Goal: Task Accomplishment & Management: Use online tool/utility

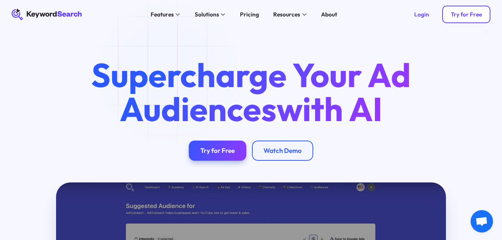
click at [478, 18] on link "Try for Free" at bounding box center [466, 14] width 48 height 17
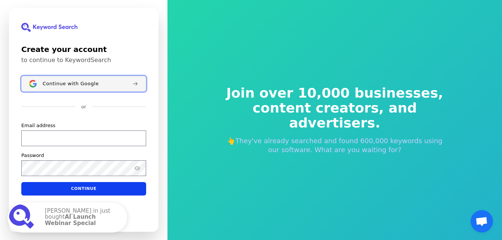
click at [97, 83] on div "Continue with Google" at bounding box center [85, 84] width 84 height 6
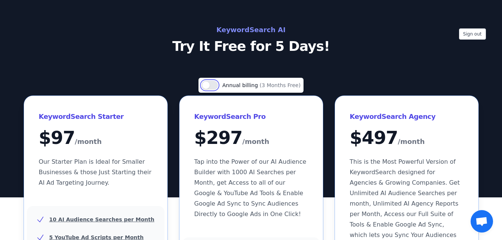
click at [217, 85] on button "Use setting" at bounding box center [210, 85] width 16 height 9
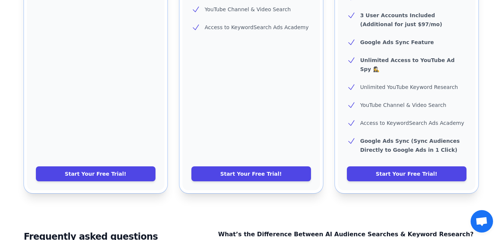
scroll to position [374, 0]
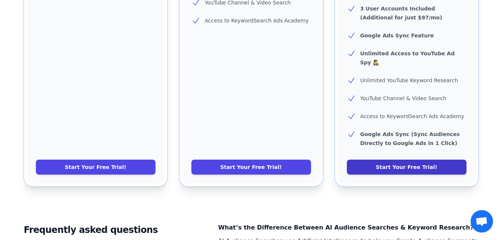
click at [365, 160] on link "Start Your Free Trial!" at bounding box center [407, 167] width 120 height 15
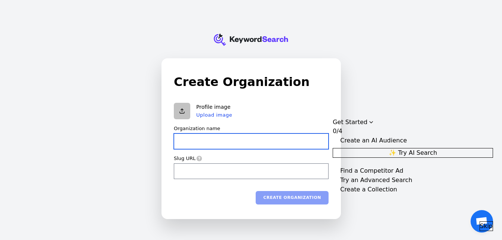
type input "5"
type input "5t"
type input "5th"
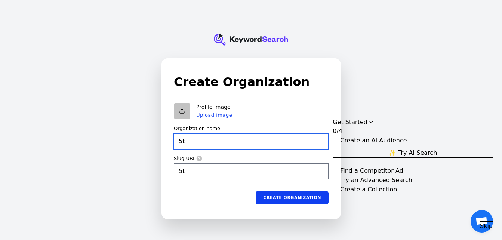
type input "5th"
type input "5th I"
type input "5th-i"
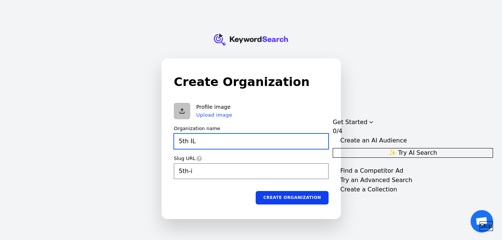
type input "5th IL"
type input "5th-il"
type input "5th ILe"
type input "5th-ile"
type input "5th ILem"
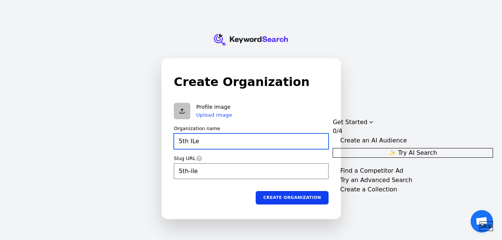
type input "5th-ilem"
type input "5th ILeme"
type input "5th-ileme"
type input "5th ILemen"
type input "5th-ilemen"
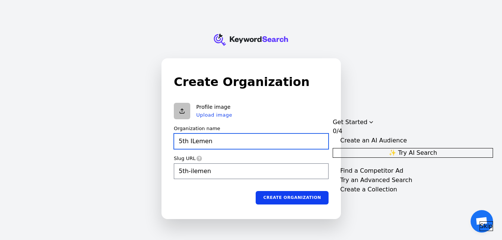
type input "5th ILement"
type input "5th-ilement"
type input "5th ILement"
type input "5th-ilement"
type input "5th ILement"
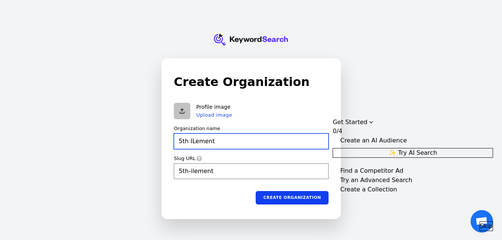
type input "5th-ilement"
type input "5th ILemen"
type input "5th-ilemen"
type input "5th ILem"
type input "5th-ilem"
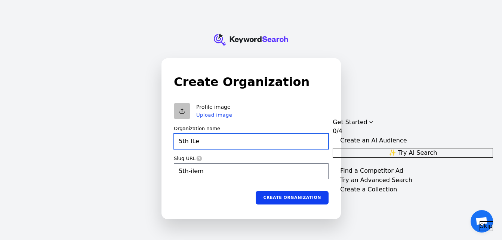
type input "5th IL"
type input "5th-il"
type input "5th I"
type input "5th-i"
type input "5th"
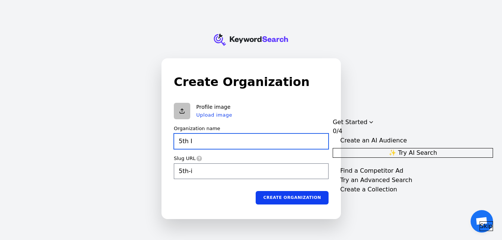
type input "5th"
type input "5t"
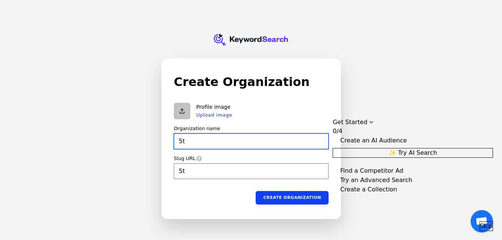
type input "5"
type input "T"
type input "t"
type input "Th"
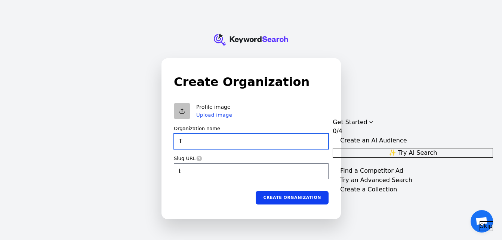
type input "th"
type input "Th3"
type input "th3"
type input "Th"
type input "th"
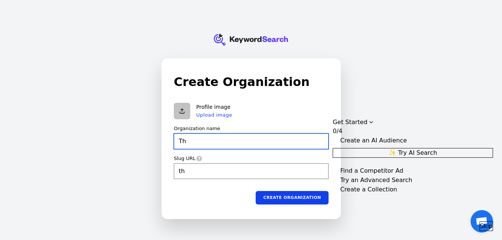
type input "T"
type input "t"
type input "T"
type input "t"
type input "Th"
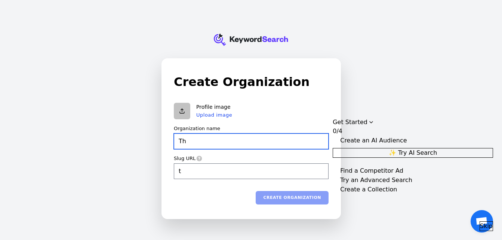
type input "th"
type input "The"
type input "the"
type input "The"
type input "the"
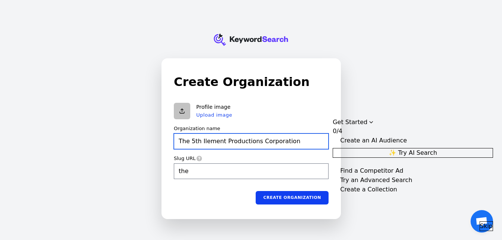
type input "The 5th Ilement Productions Corporation"
type input "the-5th-ilement-productions-corporation"
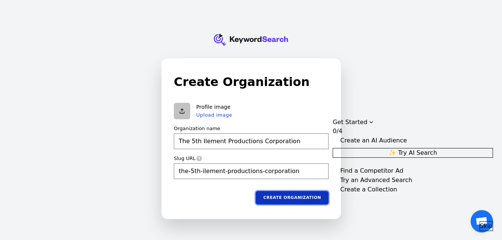
click at [307, 196] on button "Create organization" at bounding box center [292, 197] width 73 height 13
type input "The 5th Ilement Productions Corporation"
type input "the-5th-ilement-productions-corporation"
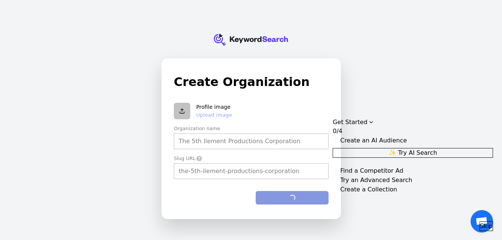
type input "The 5th Ilement Productions Corporation"
type input "the-5th-ilement-productions-corporation"
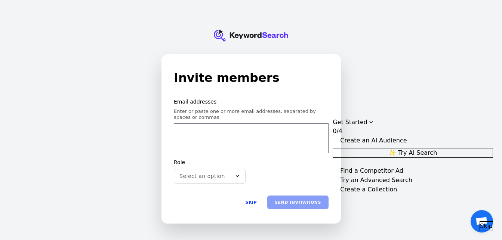
click at [398, 148] on button "✨ Try AI Search" at bounding box center [413, 153] width 160 height 10
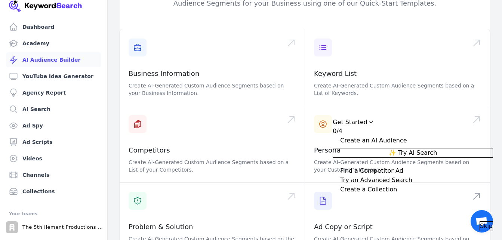
scroll to position [75, 0]
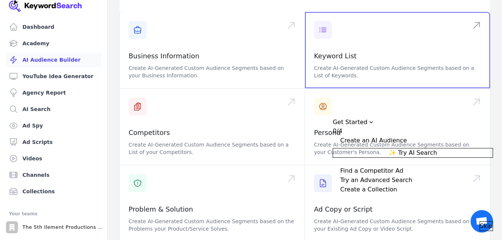
click at [341, 18] on span at bounding box center [397, 50] width 185 height 76
click at [400, 49] on span at bounding box center [397, 50] width 185 height 76
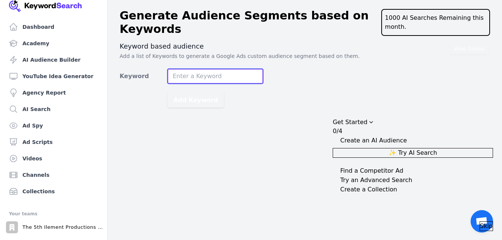
click at [252, 79] on input "Keyword" at bounding box center [216, 76] width 96 height 15
type input "d"
type input "[DEMOGRAPHIC_DATA]"
click at [168, 93] on button "Add Keyword" at bounding box center [196, 100] width 56 height 15
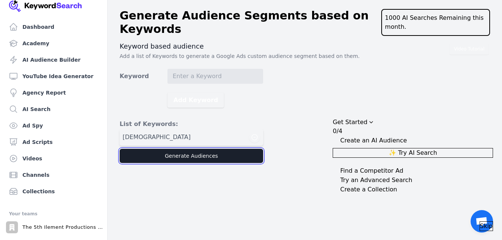
click at [207, 153] on button "Generate Audiences" at bounding box center [192, 156] width 144 height 14
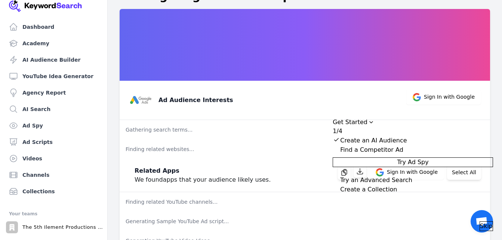
scroll to position [42, 0]
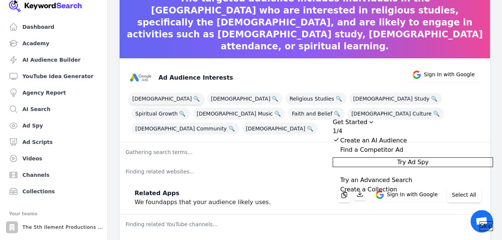
click at [143, 101] on span "Bible 🔍" at bounding box center [167, 99] width 76 height 12
click at [190, 108] on span "Spiritual Growth 🔍" at bounding box center [161, 114] width 58 height 12
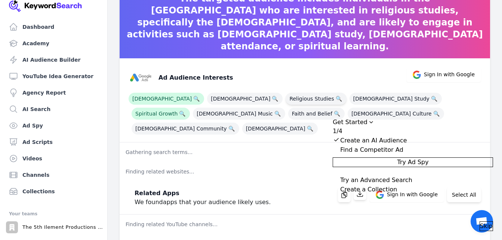
click at [286, 100] on span "Religious Studies 🔍" at bounding box center [316, 99] width 61 height 12
drag, startPoint x: 250, startPoint y: 100, endPoint x: 282, endPoint y: 98, distance: 32.6
click at [350, 96] on span "Bible Study 🔍" at bounding box center [396, 99] width 92 height 12
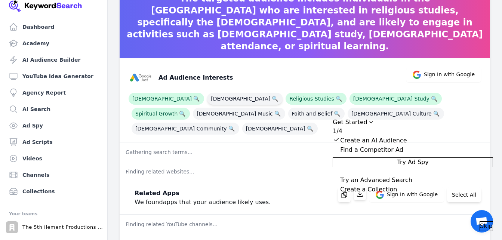
click at [270, 96] on span "🔍" at bounding box center [274, 98] width 9 height 10
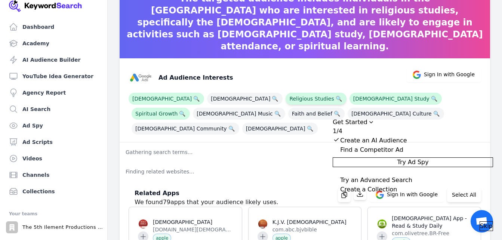
click at [286, 96] on span "Religious Studies 🔍" at bounding box center [316, 99] width 61 height 12
click at [207, 101] on span "Christianity 🔍" at bounding box center [245, 99] width 76 height 12
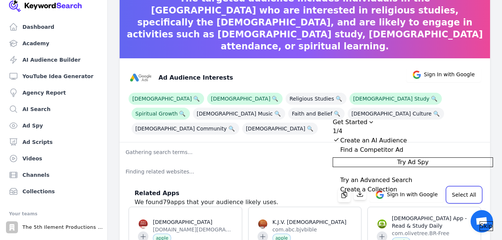
click at [463, 187] on button "Select All" at bounding box center [464, 194] width 34 height 15
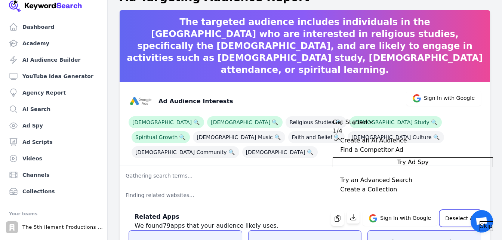
scroll to position [0, 0]
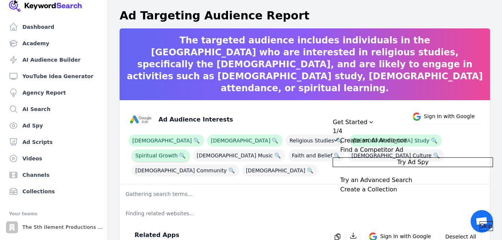
click at [190, 150] on span "Spiritual Growth 🔍" at bounding box center [161, 156] width 58 height 12
click at [430, 141] on span "🔍" at bounding box center [434, 140] width 9 height 10
click at [350, 142] on span "Bible Study 🔍" at bounding box center [396, 141] width 92 height 12
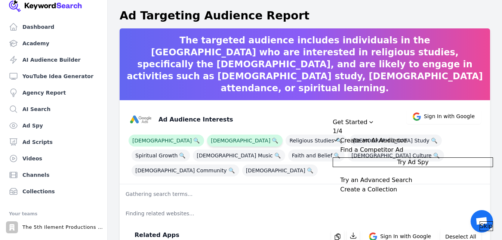
click at [207, 142] on span "Christianity 🔍" at bounding box center [245, 141] width 76 height 12
click at [138, 142] on span "Bible 🔍" at bounding box center [167, 141] width 76 height 12
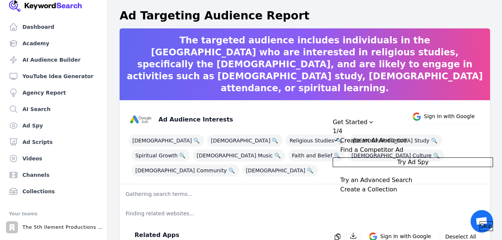
click at [390, 166] on button "Try Ad Spy" at bounding box center [413, 162] width 160 height 10
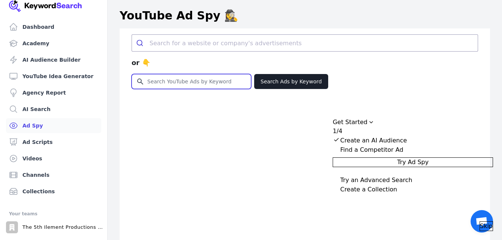
click at [212, 86] on input "Search for YouTube Keywords" at bounding box center [191, 81] width 119 height 14
type input "athiest"
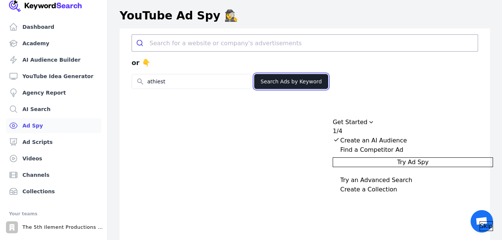
click at [296, 80] on button "Search Ads by Keyword" at bounding box center [291, 81] width 74 height 15
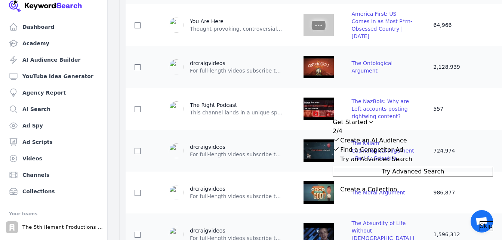
scroll to position [299, 0]
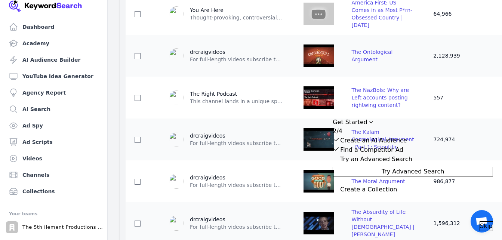
click at [403, 177] on button "Try Advanced Search" at bounding box center [413, 172] width 160 height 10
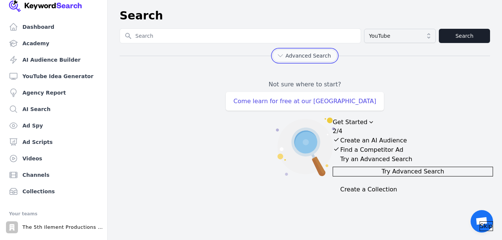
click at [312, 56] on span "Advanced Search" at bounding box center [309, 55] width 46 height 7
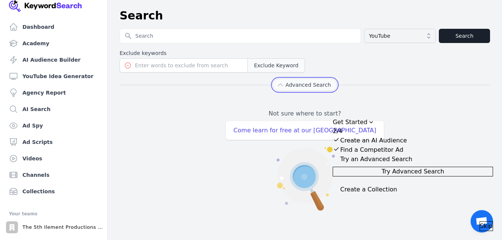
click at [301, 86] on span "Advanced Search" at bounding box center [309, 84] width 46 height 7
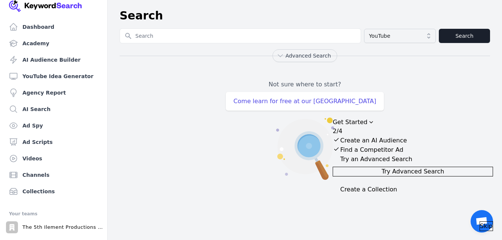
click at [439, 194] on div "Create a Collection" at bounding box center [413, 189] width 160 height 9
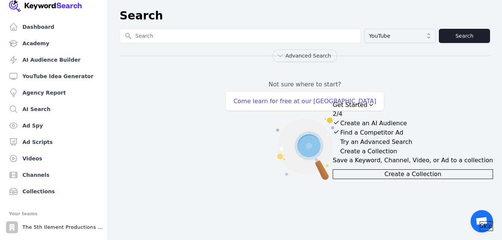
click at [441, 179] on span "Create a Collection" at bounding box center [412, 174] width 57 height 9
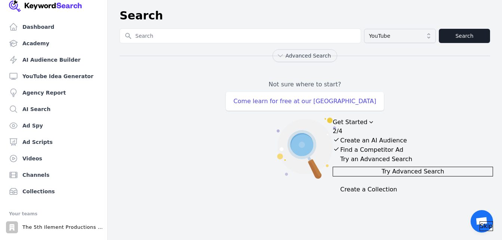
click at [397, 194] on div "Create a Collection" at bounding box center [368, 189] width 57 height 9
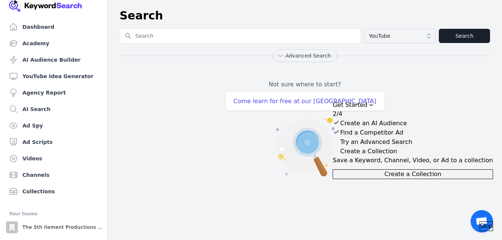
click at [411, 179] on span "Create a Collection" at bounding box center [412, 174] width 57 height 9
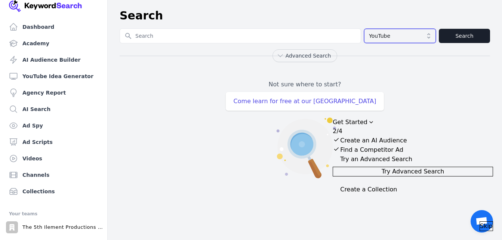
click at [427, 37] on button "YouTube" at bounding box center [400, 36] width 72 height 14
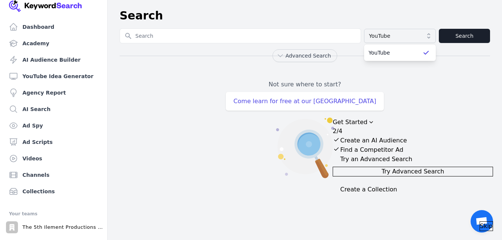
click at [391, 76] on div "Not sure where to start? Come learn for free at our 📚 Academy" at bounding box center [305, 123] width 371 height 123
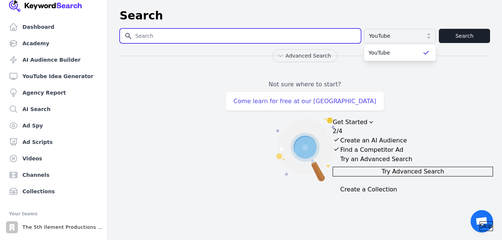
click at [290, 38] on input "Search for YouTube Keywords" at bounding box center [240, 36] width 241 height 14
type input "[DEMOGRAPHIC_DATA]"
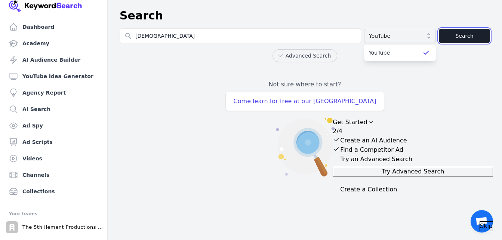
click at [461, 39] on button "Search" at bounding box center [464, 36] width 51 height 14
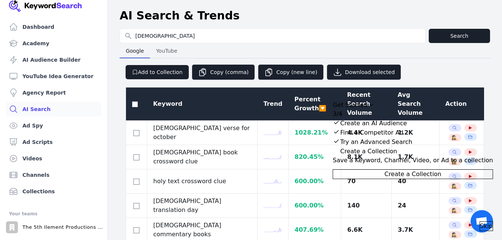
select select "50"
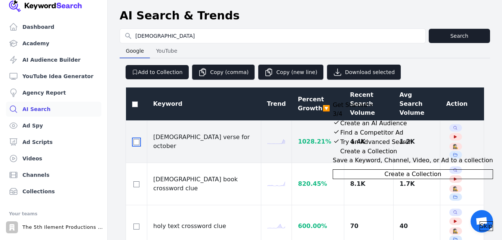
click at [135, 139] on input "checkbox" at bounding box center [137, 142] width 6 height 6
checkbox input "true"
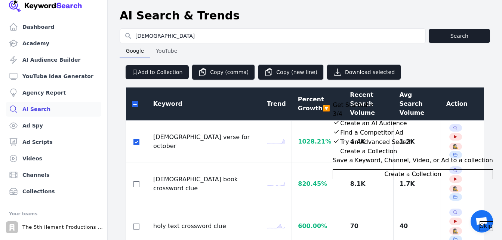
click at [388, 179] on button "Create a Collection" at bounding box center [413, 174] width 160 height 10
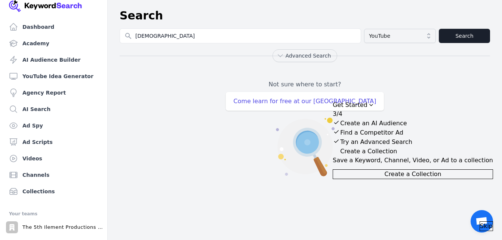
type input "[DEMOGRAPHIC_DATA]"
click at [470, 40] on button "Search" at bounding box center [464, 36] width 51 height 14
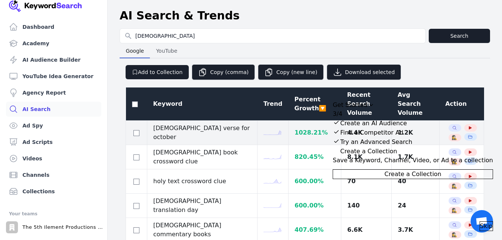
select select "50"
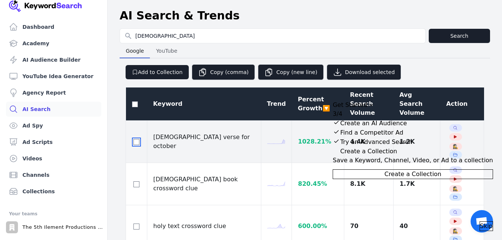
click at [137, 139] on input "checkbox" at bounding box center [137, 142] width 6 height 6
checkbox input "true"
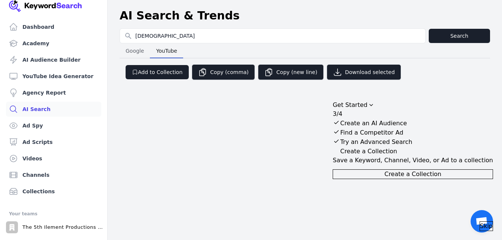
click at [172, 49] on span "YouTube" at bounding box center [166, 51] width 27 height 10
click at [138, 53] on span "Google" at bounding box center [135, 51] width 24 height 10
select select "50"
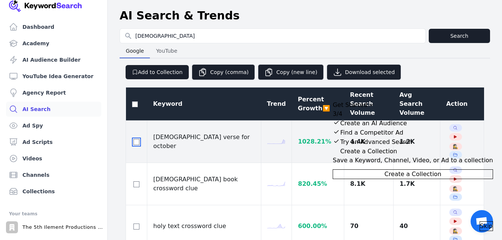
click at [137, 139] on input "checkbox" at bounding box center [137, 142] width 6 height 6
checkbox input "true"
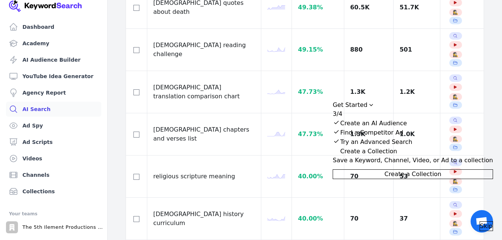
scroll to position [1118, 0]
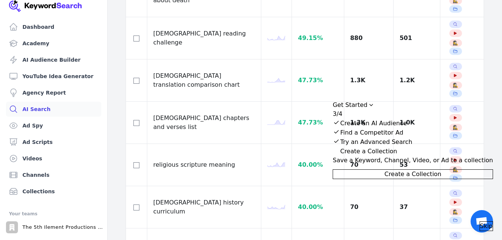
click at [341, 227] on div "Keyword Trend Percent Growth 🔽 Recent Search Volume Avg Search Volume Action bi…" at bounding box center [305, 48] width 371 height 2172
click at [374, 102] on icon "Drag to move checklist" at bounding box center [371, 105] width 6 height 6
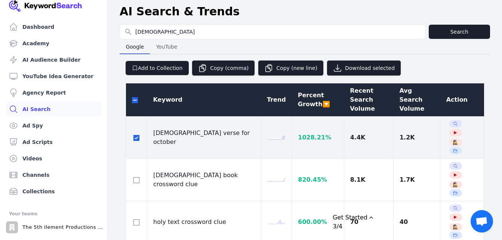
scroll to position [0, 0]
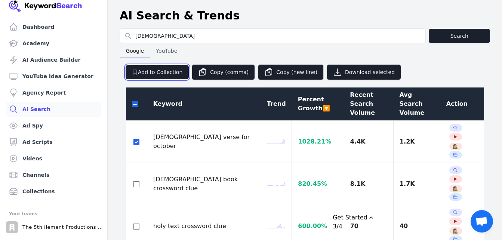
click at [167, 74] on button "Add to Collection" at bounding box center [157, 72] width 63 height 14
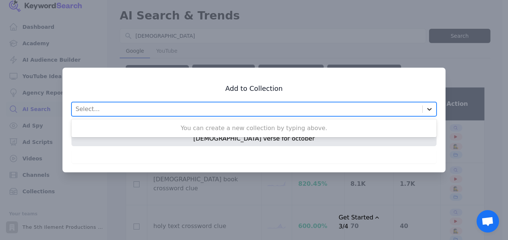
click at [429, 108] on icon at bounding box center [429, 108] width 7 height 7
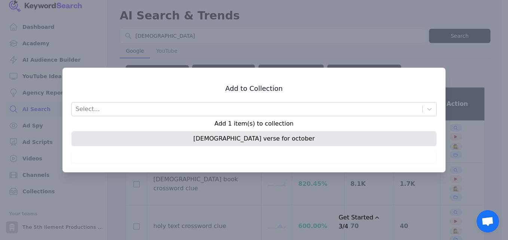
drag, startPoint x: 397, startPoint y: 95, endPoint x: 360, endPoint y: 125, distance: 47.5
click at [397, 95] on div "Add to Collection Select... Add 1 item(s) to collection bible verse for october…" at bounding box center [253, 123] width 365 height 79
click at [341, 139] on div "bible verse for october" at bounding box center [253, 138] width 365 height 15
click at [293, 139] on div "bible verse for october" at bounding box center [253, 138] width 365 height 15
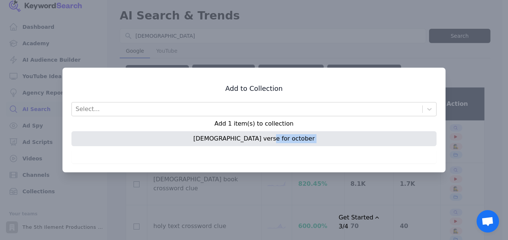
drag, startPoint x: 293, startPoint y: 139, endPoint x: 280, endPoint y: 135, distance: 13.1
click at [292, 139] on div "bible verse for october" at bounding box center [253, 138] width 365 height 15
click at [277, 123] on p "Add 1 item(s) to collection" at bounding box center [253, 123] width 365 height 9
click at [277, 125] on p "Add 1 item(s) to collection" at bounding box center [253, 123] width 365 height 9
drag, startPoint x: 277, startPoint y: 125, endPoint x: 282, endPoint y: 141, distance: 17.3
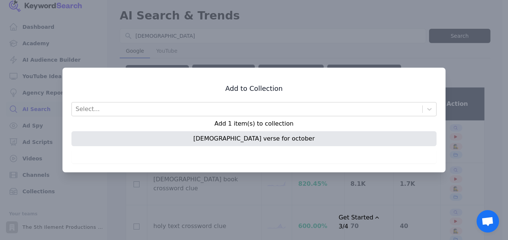
click at [282, 141] on div "bible verse for october" at bounding box center [253, 138] width 365 height 15
click at [282, 140] on div "bible verse for october" at bounding box center [253, 138] width 365 height 15
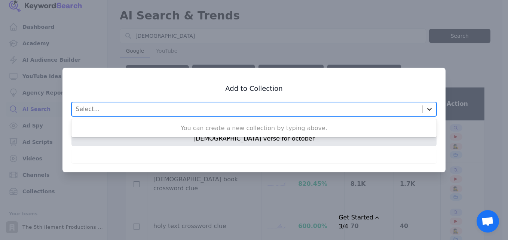
click at [431, 108] on icon at bounding box center [429, 108] width 7 height 7
drag, startPoint x: 394, startPoint y: 122, endPoint x: 377, endPoint y: 123, distance: 16.8
click at [393, 122] on div "You can create a new collection by typing above." at bounding box center [253, 128] width 365 height 15
click at [359, 110] on div "Select..." at bounding box center [247, 108] width 350 height 13
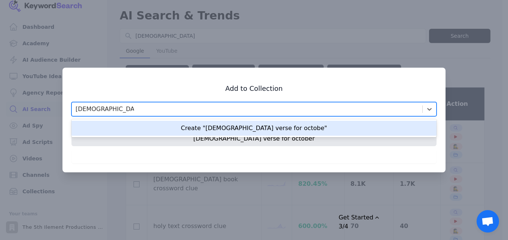
type input "bible verse for october"
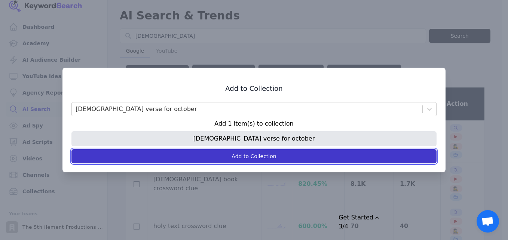
click at [283, 157] on button "Add to Collection" at bounding box center [253, 156] width 365 height 14
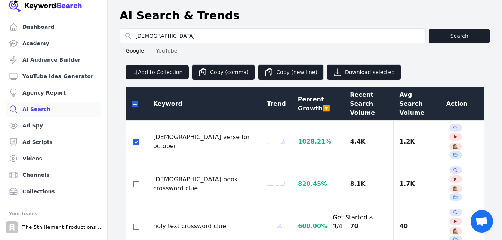
click at [374, 215] on icon "Drag to move checklist" at bounding box center [371, 218] width 6 height 6
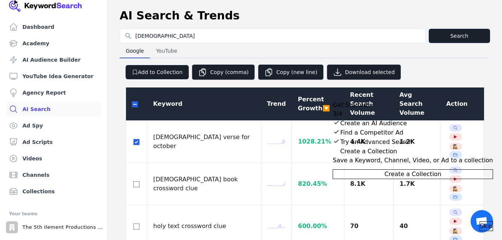
click at [340, 154] on div "Collapse Checklist" at bounding box center [336, 150] width 7 height 7
click at [347, 76] on button "Download selected" at bounding box center [364, 72] width 74 height 16
click at [135, 101] on input "checkbox" at bounding box center [135, 104] width 6 height 6
checkbox input "true"
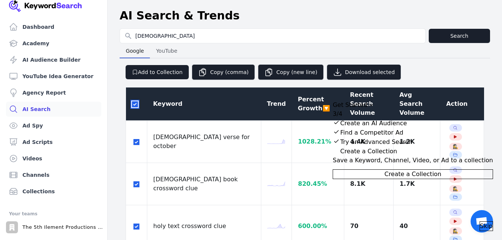
checkbox input "true"
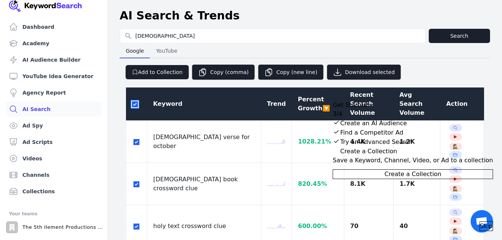
checkbox input "true"
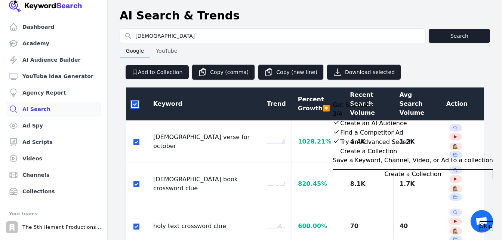
checkbox input "true"
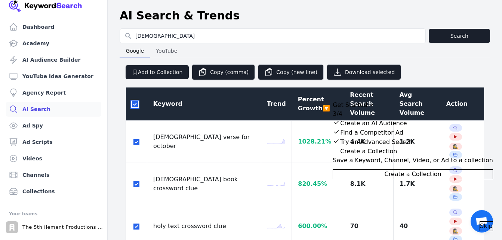
checkbox input "true"
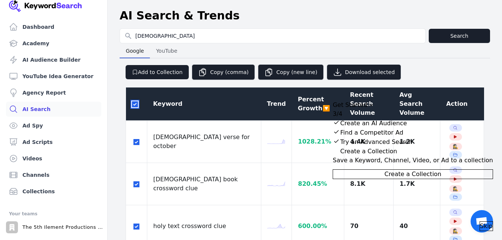
checkbox input "true"
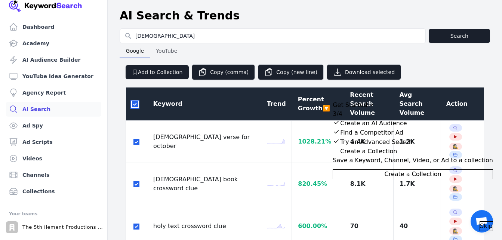
checkbox input "true"
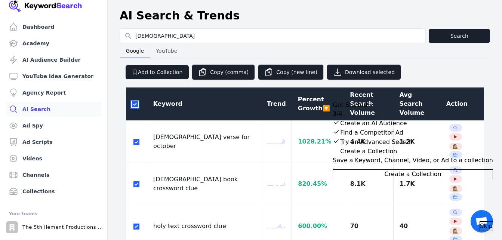
checkbox input "true"
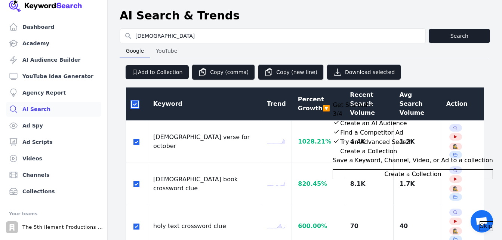
checkbox input "true"
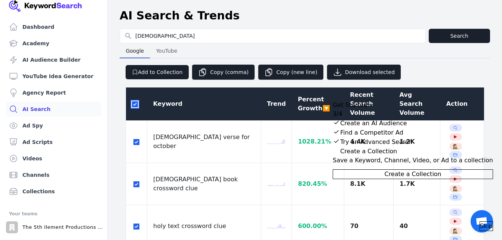
checkbox input "true"
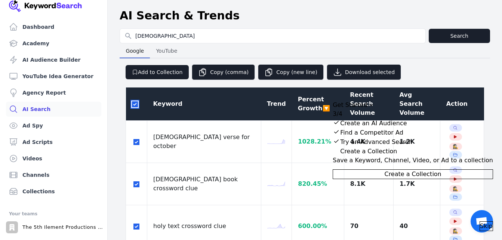
checkbox input "true"
click at [135, 101] on input "checkbox" at bounding box center [135, 104] width 6 height 6
checkbox input "false"
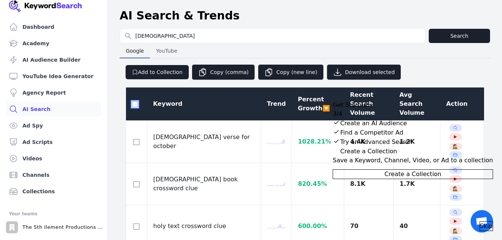
checkbox input "false"
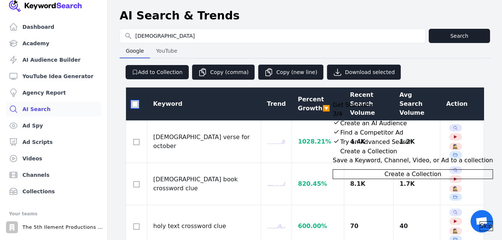
checkbox input "false"
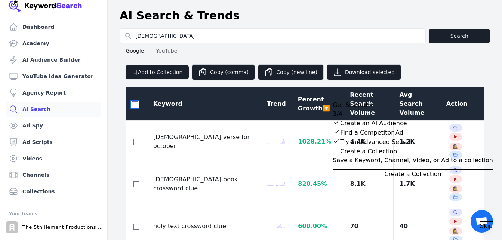
checkbox input "false"
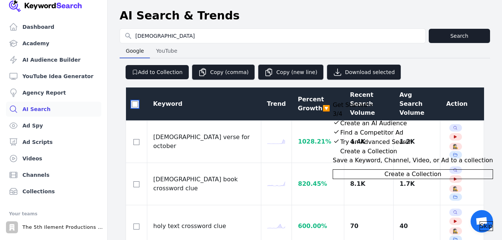
checkbox input "false"
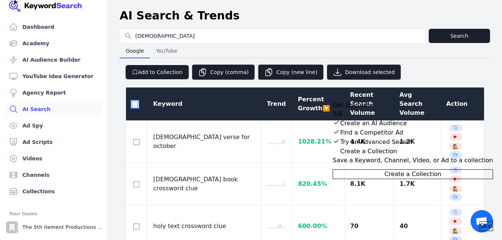
checkbox input "false"
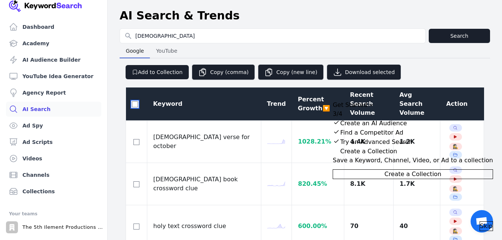
checkbox input "false"
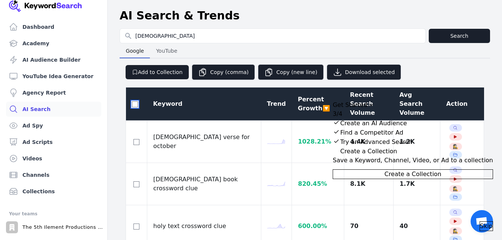
checkbox input "false"
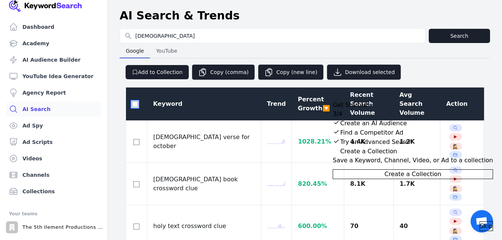
checkbox input "false"
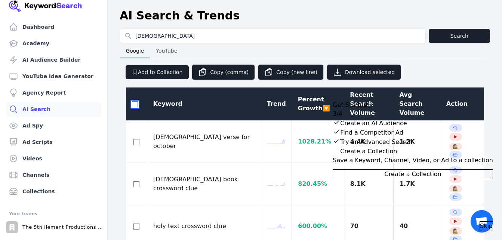
checkbox input "false"
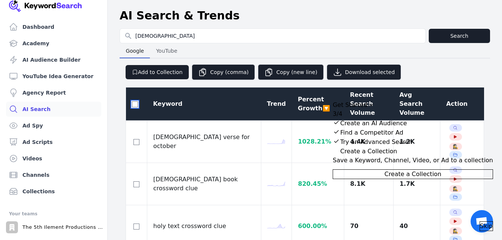
checkbox input "false"
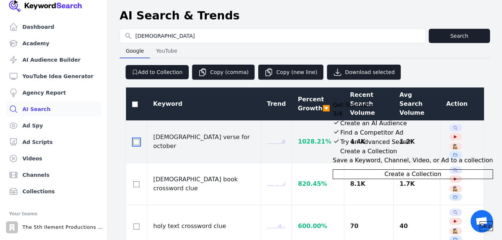
click at [137, 139] on input "checkbox" at bounding box center [137, 142] width 6 height 6
checkbox input "true"
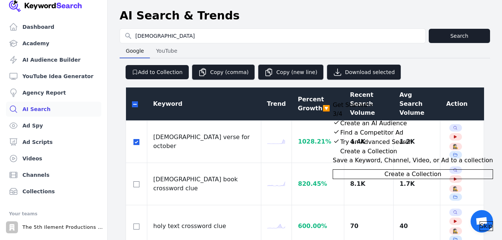
click at [480, 222] on span "Skip" at bounding box center [486, 226] width 13 height 9
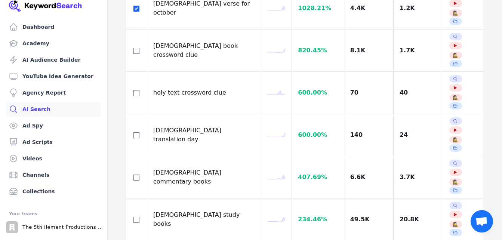
scroll to position [187, 0]
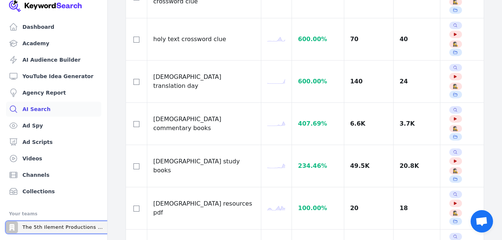
click at [90, 229] on p "The 5th Ilement Productions Corporation" at bounding box center [63, 227] width 83 height 7
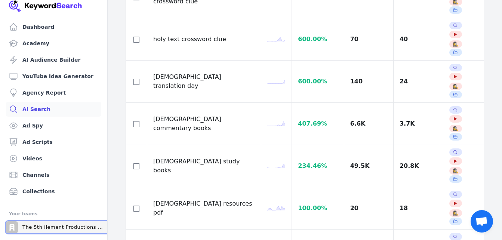
click at [88, 224] on div "The 5th Ilement Productions Corporation" at bounding box center [56, 227] width 100 height 12
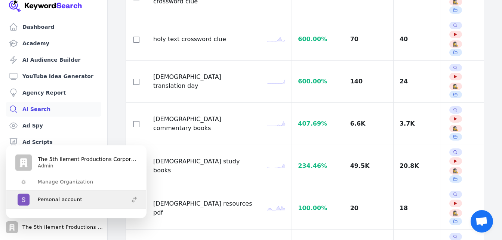
click at [87, 198] on div "Personal account" at bounding box center [71, 200] width 113 height 12
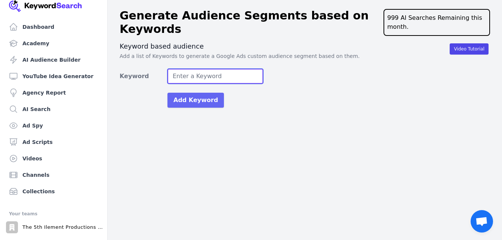
click at [242, 76] on input "Keyword" at bounding box center [216, 76] width 96 height 15
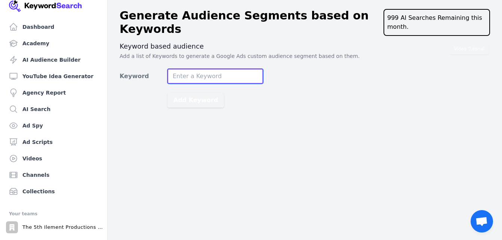
type input "[DEMOGRAPHIC_DATA]"
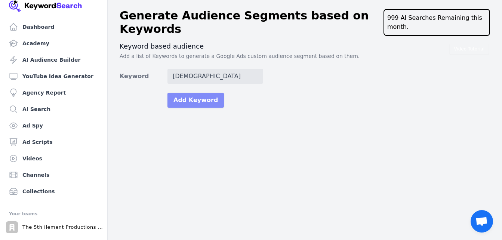
click at [210, 101] on button "Add Keyword" at bounding box center [196, 100] width 56 height 15
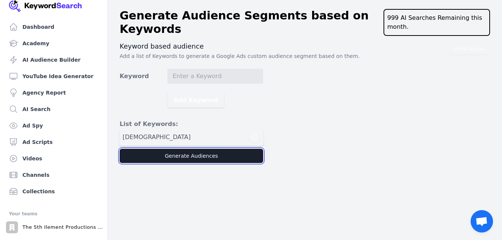
click at [219, 150] on button "Generate Audiences" at bounding box center [192, 156] width 144 height 14
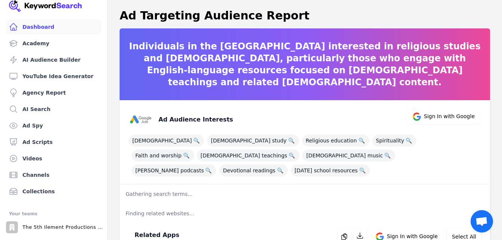
click at [46, 29] on link "Dashboard" at bounding box center [53, 26] width 95 height 15
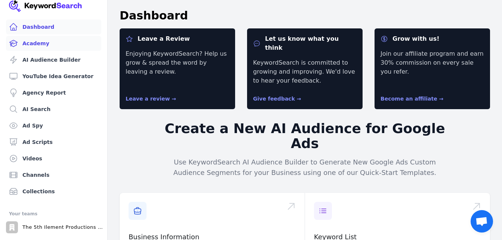
click at [47, 43] on link "Academy" at bounding box center [53, 43] width 95 height 15
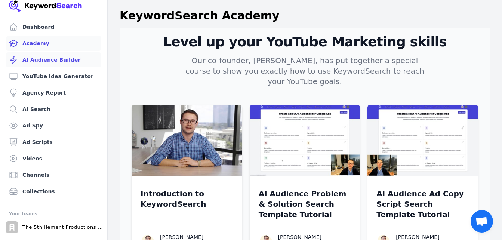
click at [54, 59] on link "AI Audience Builder" at bounding box center [53, 59] width 95 height 15
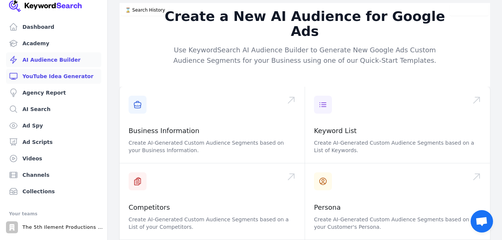
click at [59, 79] on link "YouTube Idea Generator" at bounding box center [53, 76] width 95 height 15
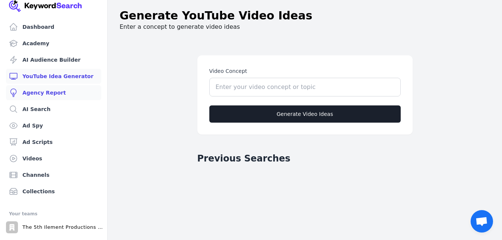
click at [58, 91] on link "Agency Report" at bounding box center [53, 92] width 95 height 15
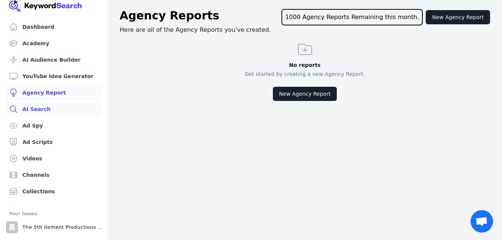
click at [44, 107] on link "AI Search" at bounding box center [53, 109] width 95 height 15
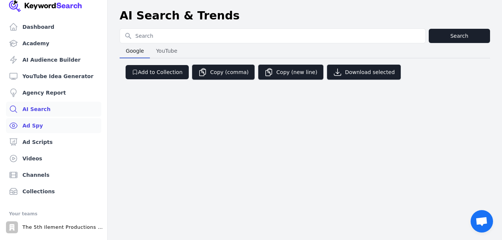
click at [40, 125] on link "Ad Spy" at bounding box center [53, 125] width 95 height 15
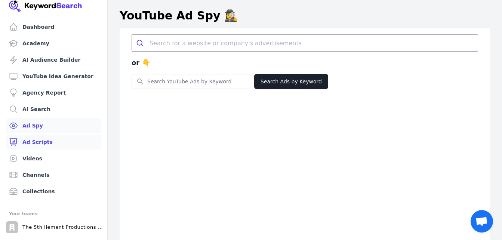
click at [40, 142] on link "Ad Scripts" at bounding box center [53, 142] width 95 height 15
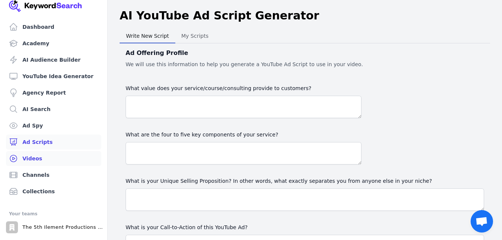
click at [37, 158] on link "Videos" at bounding box center [53, 158] width 95 height 15
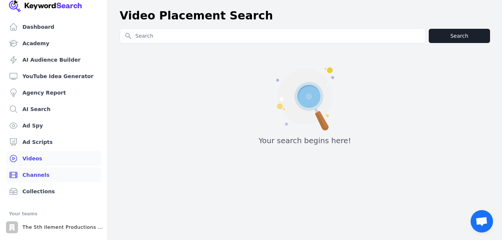
click at [38, 171] on link "Channels" at bounding box center [53, 175] width 95 height 15
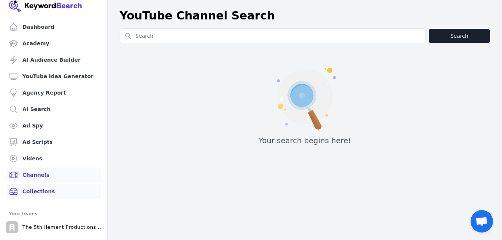
click at [39, 189] on link "Collections" at bounding box center [53, 191] width 95 height 15
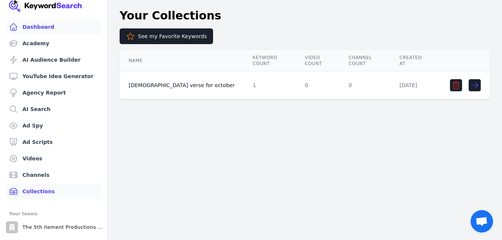
click at [62, 31] on link "Dashboard" at bounding box center [53, 26] width 95 height 15
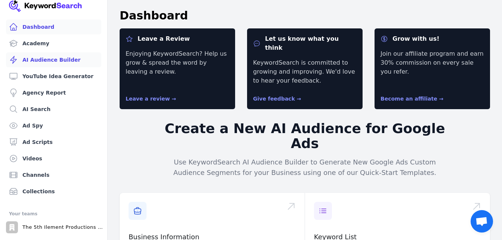
click at [75, 62] on link "AI Audience Builder" at bounding box center [53, 59] width 95 height 15
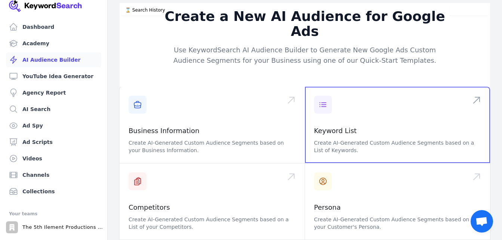
click at [314, 120] on span at bounding box center [397, 125] width 185 height 76
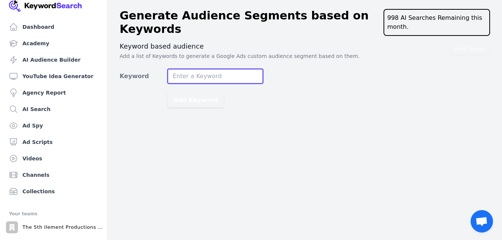
click at [237, 83] on input "Keyword" at bounding box center [216, 76] width 96 height 15
type input "[DEMOGRAPHIC_DATA]"
click at [168, 93] on button "Add Keyword" at bounding box center [196, 100] width 56 height 15
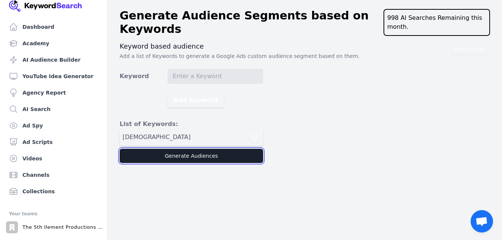
click at [184, 158] on button "Generate Audiences" at bounding box center [192, 156] width 144 height 14
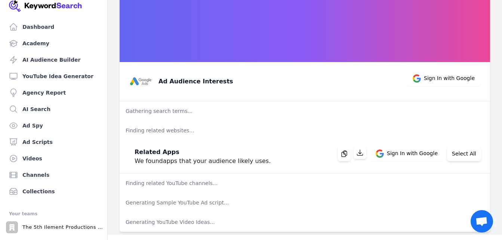
scroll to position [42, 0]
